Goal: Transaction & Acquisition: Purchase product/service

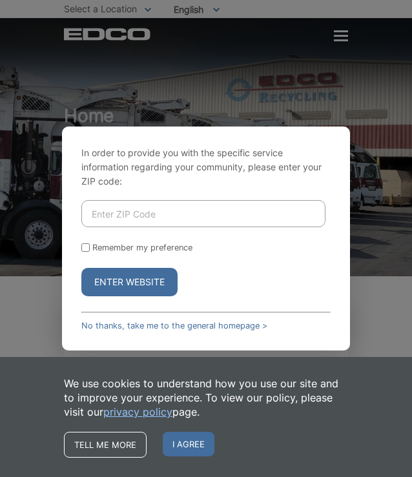
click at [91, 216] on input "Enter ZIP Code" at bounding box center [203, 213] width 245 height 27
type input "91942"
click at [136, 284] on button "Enter Website" at bounding box center [129, 282] width 96 height 28
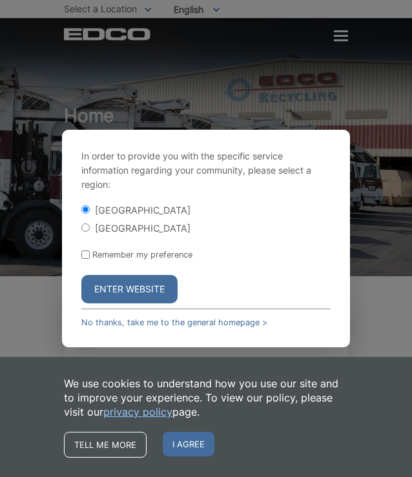
click at [138, 285] on button "Enter Website" at bounding box center [129, 289] width 96 height 28
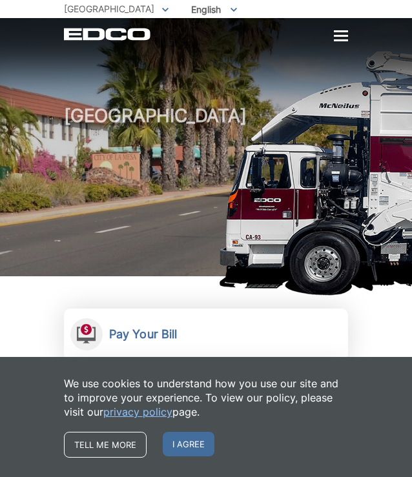
click at [337, 38] on div at bounding box center [341, 36] width 14 height 11
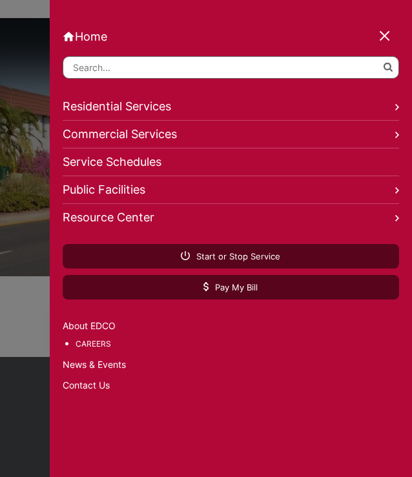
click at [124, 110] on link "Residential Services" at bounding box center [231, 107] width 336 height 28
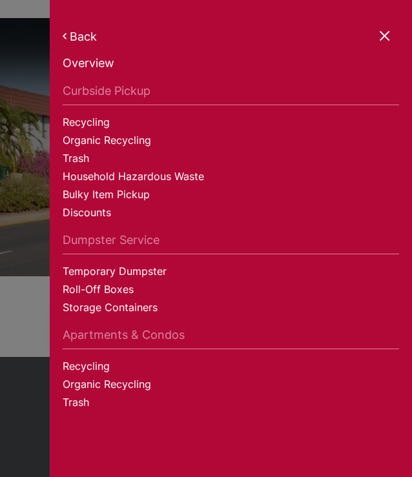
click at [79, 35] on link "Back" at bounding box center [231, 37] width 336 height 14
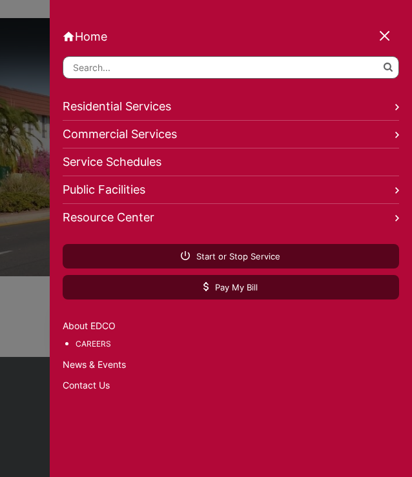
click at [384, 33] on div at bounding box center [385, 37] width 18 height 18
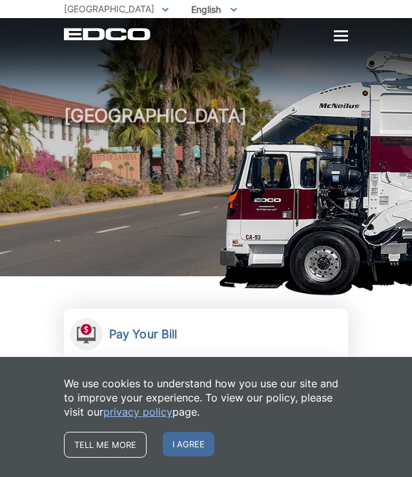
click at [125, 229] on h1 "[GEOGRAPHIC_DATA]" at bounding box center [206, 193] width 284 height 174
click at [126, 230] on h1 "[GEOGRAPHIC_DATA]" at bounding box center [206, 193] width 284 height 174
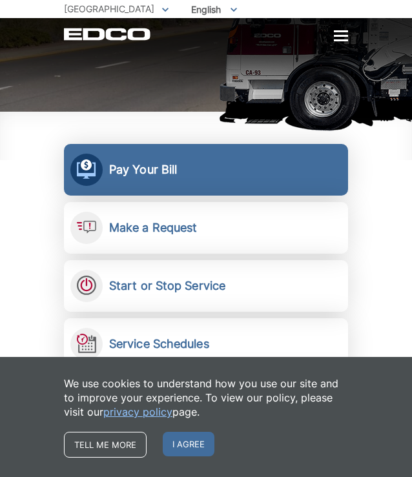
scroll to position [203, 0]
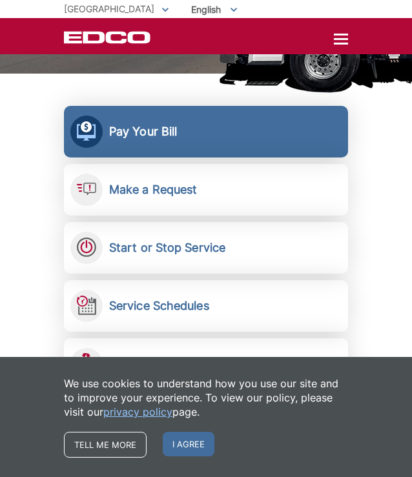
click at [132, 144] on link "Pay Your Bill View, pay, and manage your bill online." at bounding box center [206, 132] width 284 height 52
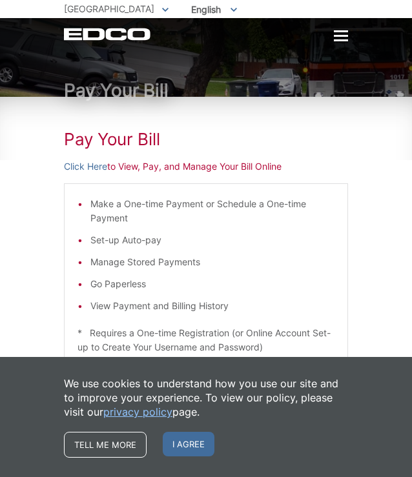
click at [343, 35] on div at bounding box center [341, 36] width 14 height 2
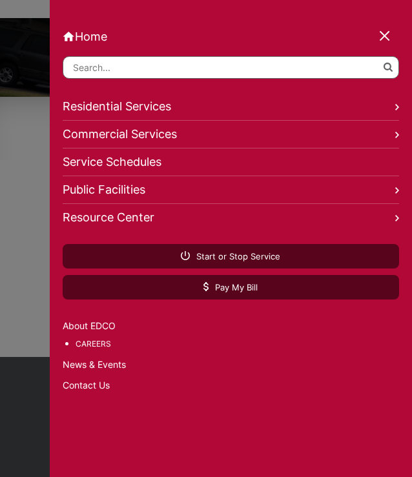
click at [119, 112] on link "Residential Services" at bounding box center [231, 107] width 336 height 28
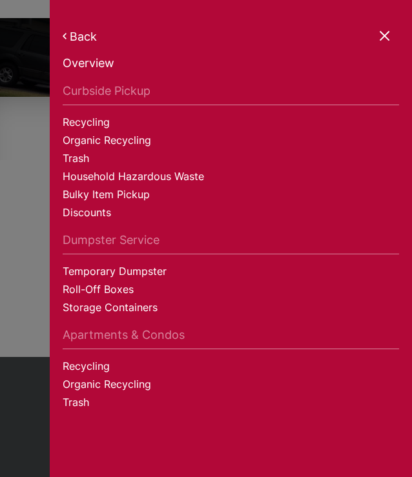
click at [389, 35] on div at bounding box center [385, 37] width 18 height 18
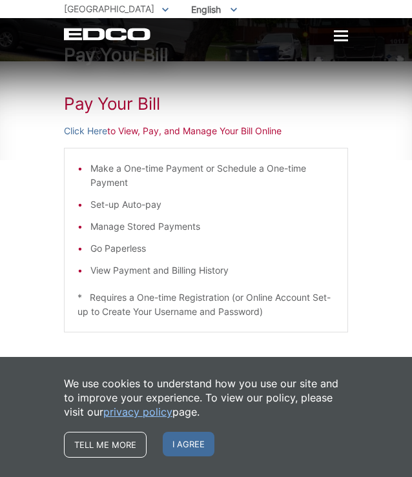
scroll to position [34, 0]
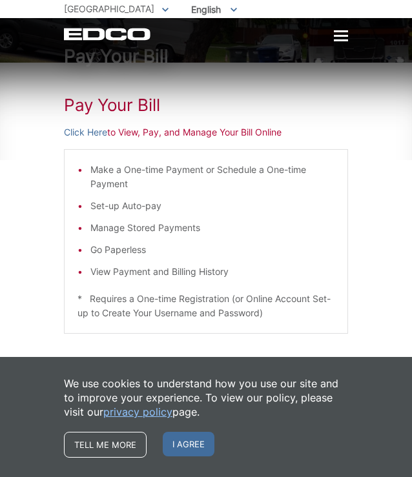
click at [121, 209] on li "Set-up Auto-pay" at bounding box center [212, 206] width 244 height 14
click at [103, 257] on ul "Make a One-time Payment or Schedule a One-time Payment Set-up Auto-pay Manage S…" at bounding box center [205, 221] width 257 height 116
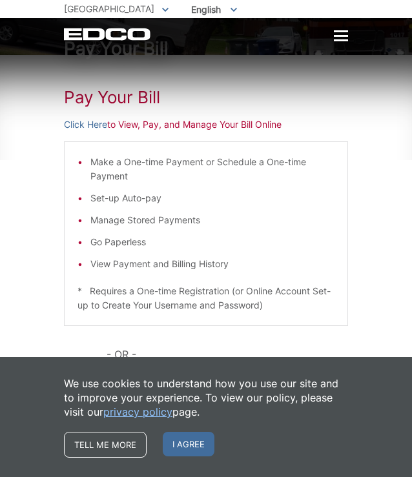
scroll to position [41, 0]
click at [85, 127] on link "Click Here" at bounding box center [85, 125] width 43 height 14
